Goal: Task Accomplishment & Management: Complete application form

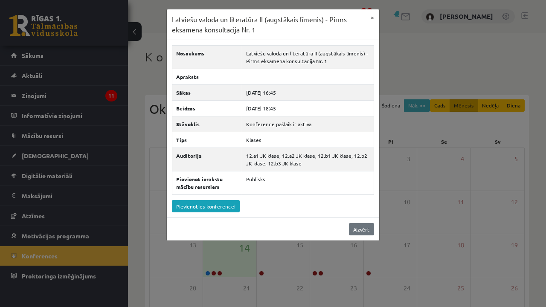
click at [360, 230] on link "Aizvērt" at bounding box center [361, 229] width 25 height 12
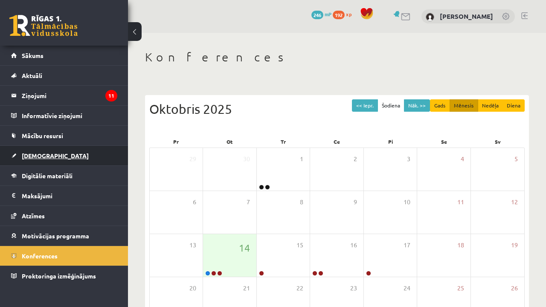
click at [32, 151] on link "[DEMOGRAPHIC_DATA]" at bounding box center [64, 156] width 106 height 20
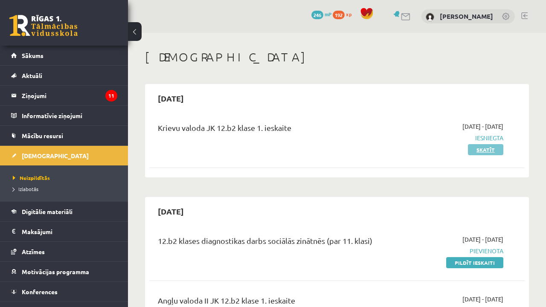
click at [492, 148] on link "Skatīt" at bounding box center [485, 149] width 35 height 11
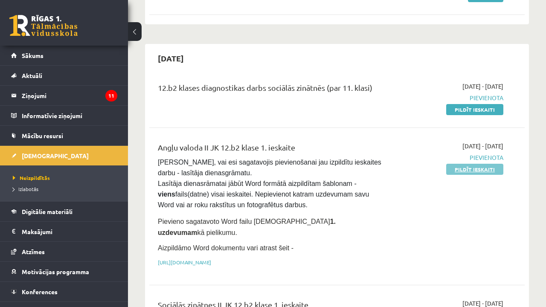
scroll to position [154, 0]
click at [211, 258] on link "[URL][DOMAIN_NAME]" at bounding box center [184, 261] width 53 height 7
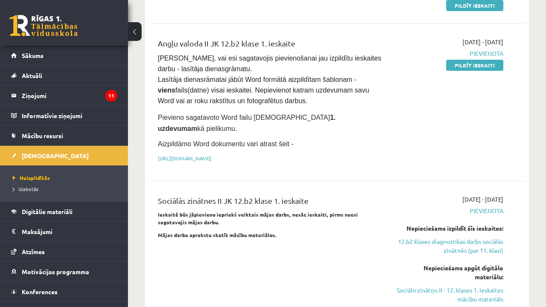
scroll to position [256, 0]
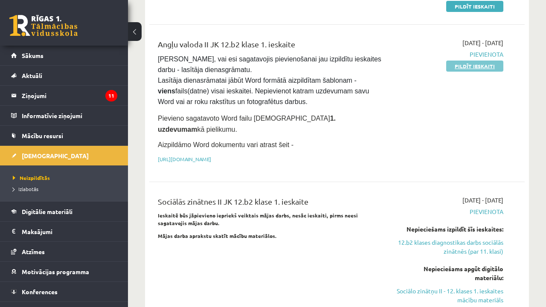
click at [486, 64] on link "Pildīt ieskaiti" at bounding box center [474, 66] width 57 height 11
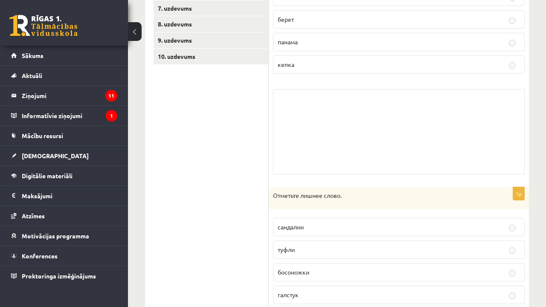
scroll to position [254, 0]
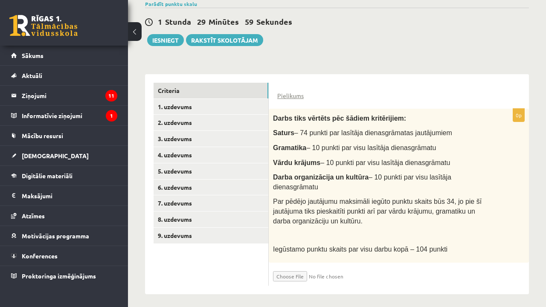
scroll to position [151, 0]
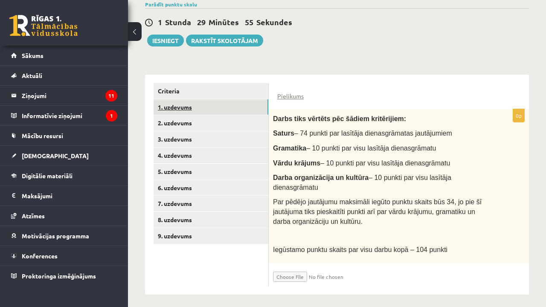
click at [216, 104] on link "1. uzdevums" at bounding box center [211, 107] width 115 height 16
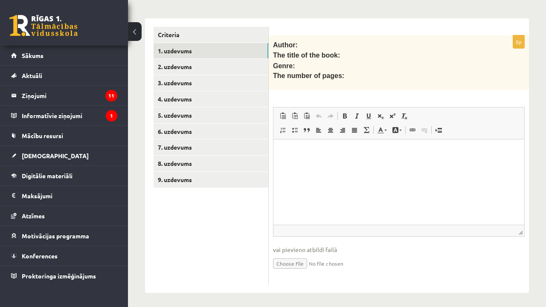
scroll to position [207, 0]
click at [232, 30] on link "Criteria" at bounding box center [211, 35] width 115 height 16
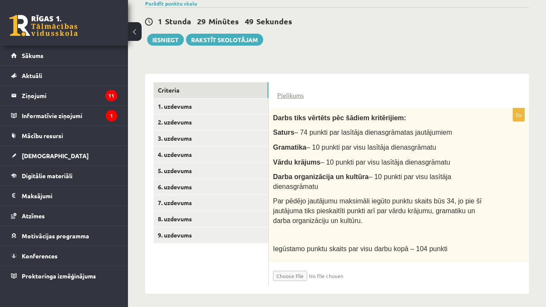
scroll to position [152, 0]
click at [298, 274] on input "file" at bounding box center [323, 274] width 101 height 14
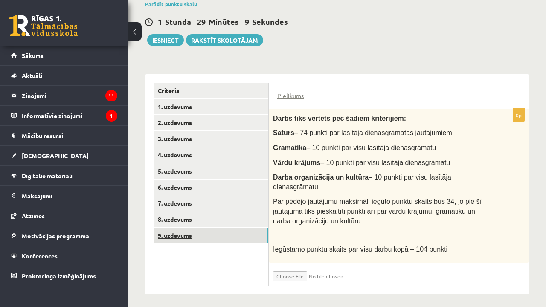
click at [216, 238] on link "9. uzdevums" at bounding box center [211, 236] width 115 height 16
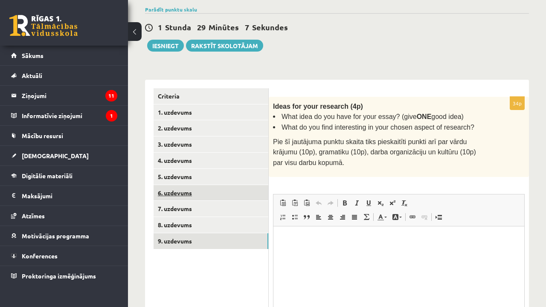
scroll to position [0, 0]
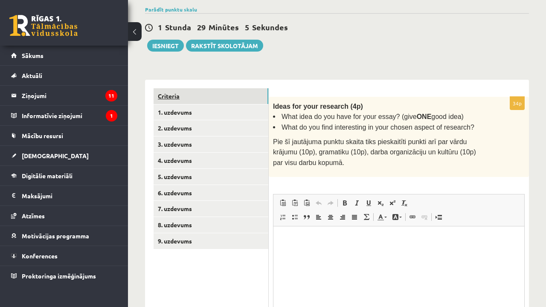
click at [241, 99] on link "Criteria" at bounding box center [211, 96] width 115 height 16
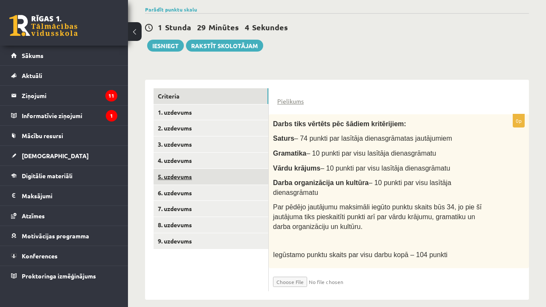
click at [254, 177] on link "5. uzdevums" at bounding box center [211, 177] width 115 height 16
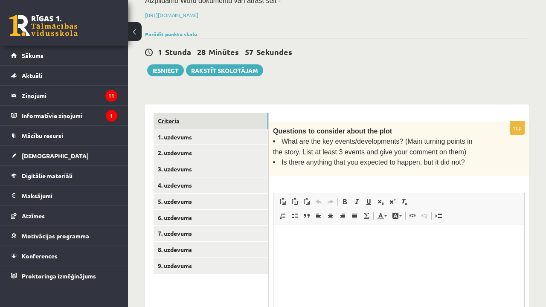
click at [236, 123] on link "Criteria" at bounding box center [211, 121] width 115 height 16
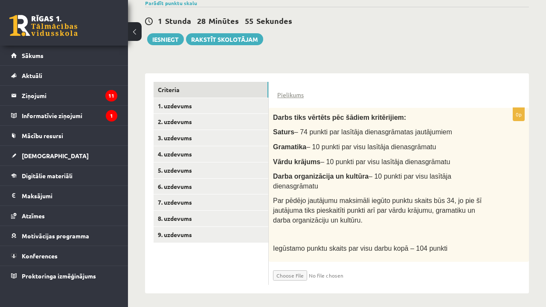
scroll to position [152, 0]
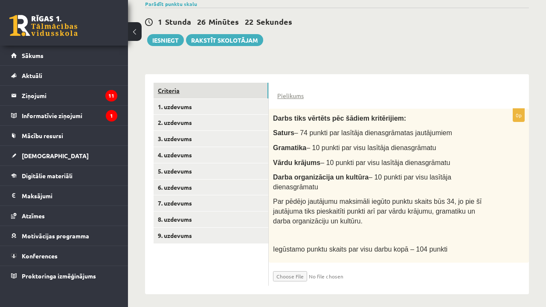
click at [232, 90] on link "Criteria" at bounding box center [211, 91] width 115 height 16
click at [291, 268] on input "file" at bounding box center [323, 274] width 101 height 14
click at [301, 272] on input "file" at bounding box center [323, 274] width 101 height 14
click at [288, 273] on input "file" at bounding box center [323, 274] width 101 height 14
type input "**********"
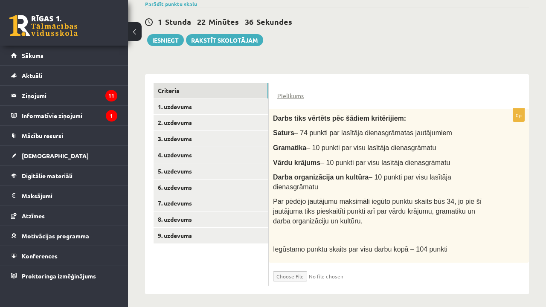
click at [321, 273] on input "file" at bounding box center [323, 274] width 101 height 14
click at [360, 273] on input "file" at bounding box center [323, 274] width 101 height 14
click at [340, 271] on input "file" at bounding box center [323, 274] width 101 height 14
click at [320, 273] on input "file" at bounding box center [323, 274] width 101 height 14
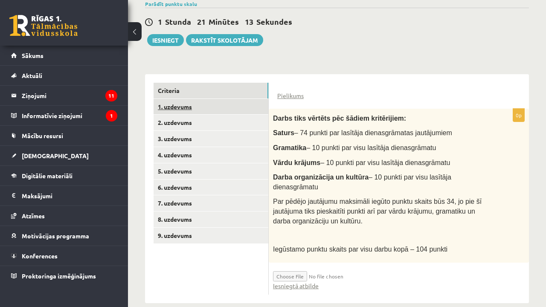
click at [244, 101] on link "1. uzdevums" at bounding box center [211, 107] width 115 height 16
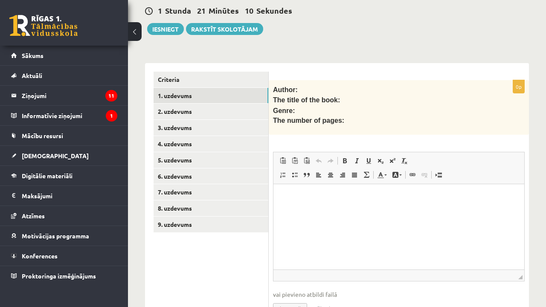
scroll to position [169, 0]
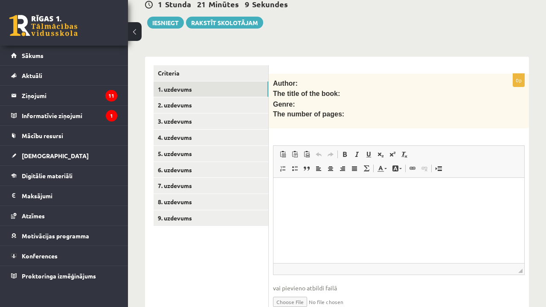
click at [367, 197] on html at bounding box center [398, 191] width 251 height 26
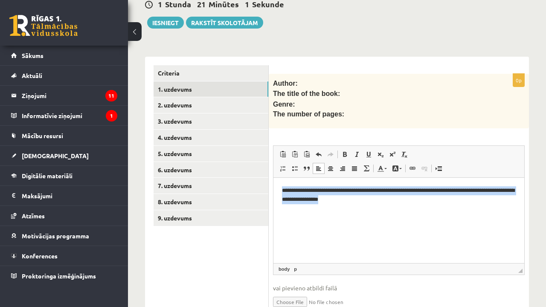
drag, startPoint x: 281, startPoint y: 189, endPoint x: 389, endPoint y: 214, distance: 110.3
click at [389, 214] on html "**********" at bounding box center [398, 199] width 251 height 43
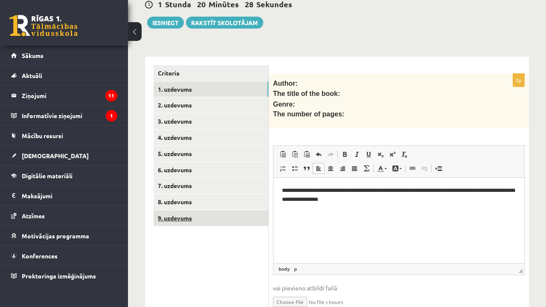
click at [197, 212] on link "9. uzdevums" at bounding box center [211, 218] width 115 height 16
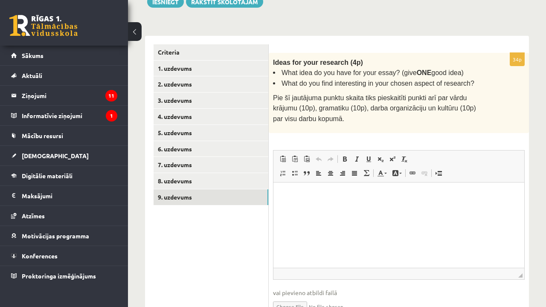
scroll to position [186, 0]
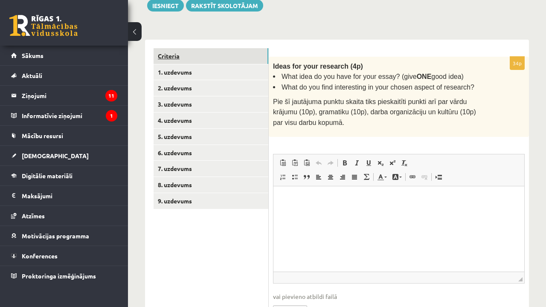
click at [227, 57] on link "Criteria" at bounding box center [211, 56] width 115 height 16
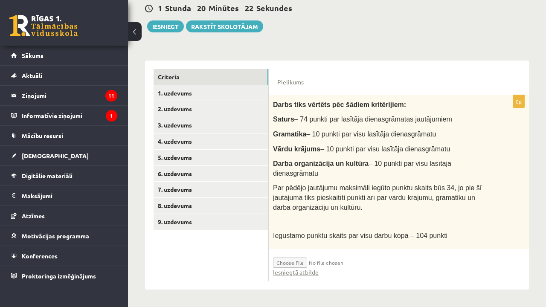
scroll to position [161, 0]
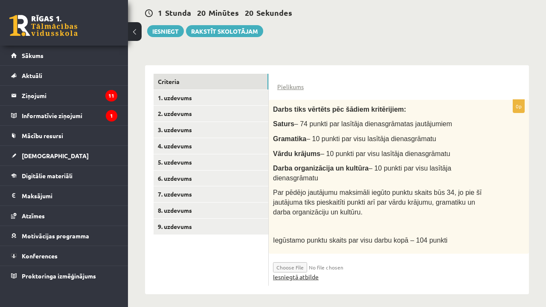
click at [305, 273] on link "Iesniegtā atbilde" at bounding box center [296, 277] width 46 height 9
click at [290, 83] on link "Pielikums" at bounding box center [290, 86] width 26 height 9
click at [297, 263] on input "file" at bounding box center [323, 265] width 101 height 14
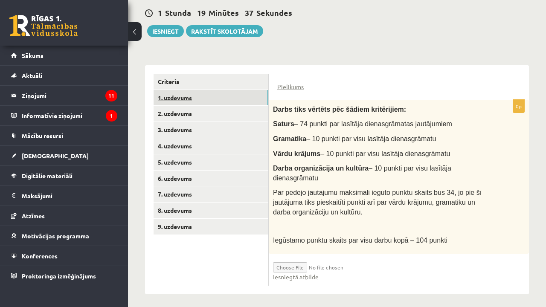
click at [217, 100] on link "1. uzdevums" at bounding box center [211, 98] width 115 height 16
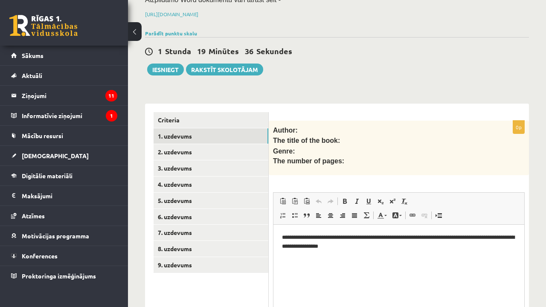
scroll to position [0, 0]
click at [235, 112] on link "Criteria" at bounding box center [211, 120] width 115 height 16
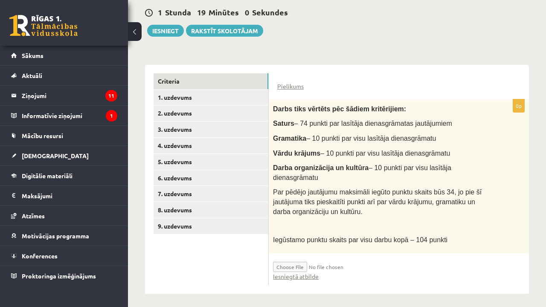
scroll to position [161, 0]
click at [281, 261] on input "file" at bounding box center [323, 265] width 101 height 14
type input "**********"
click at [296, 275] on link "Iesniegtā atbilde" at bounding box center [296, 277] width 46 height 9
click at [307, 40] on div "Angļu valoda II JK 12.b2 klase 1. ieskaite , Nikola Maļinovska (12.b2 JK klase)…" at bounding box center [337, 91] width 418 height 439
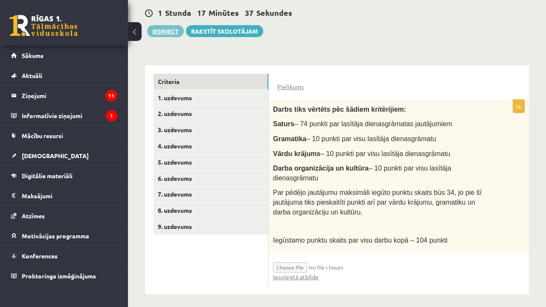
click at [178, 32] on button "Iesniegt" at bounding box center [165, 31] width 37 height 12
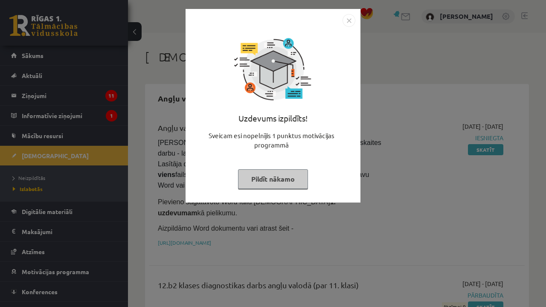
click at [285, 175] on button "Pildīt nākamo" at bounding box center [273, 179] width 70 height 20
